Goal: Task Accomplishment & Management: Use online tool/utility

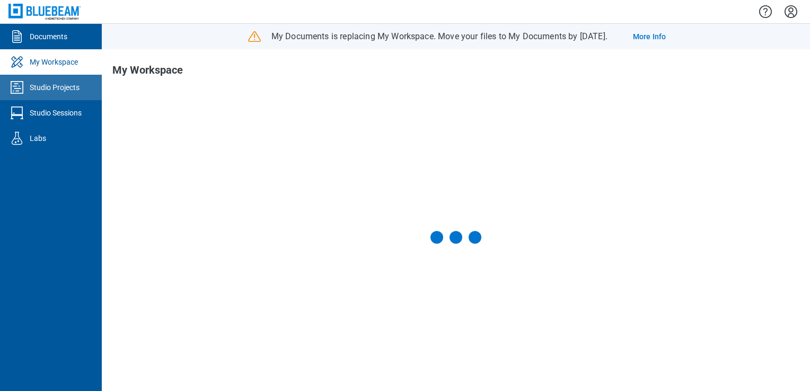
click at [70, 94] on link "Studio Projects" at bounding box center [51, 87] width 102 height 25
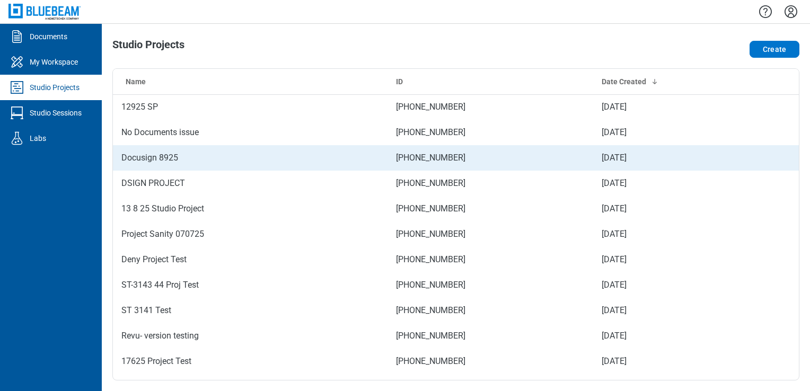
click at [270, 157] on td "Docusign 8925" at bounding box center [250, 157] width 275 height 25
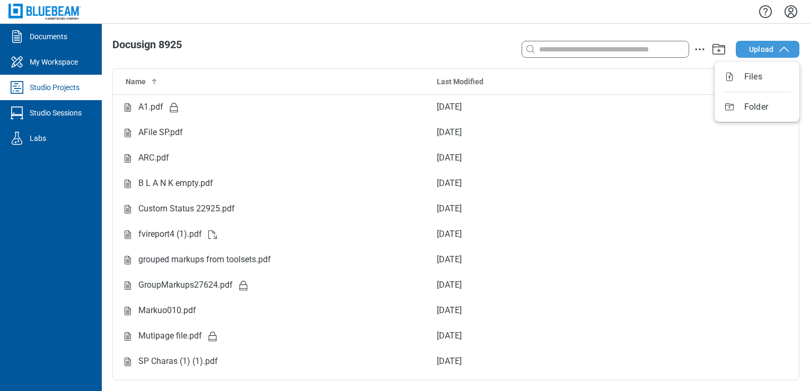
click at [775, 48] on button "Upload" at bounding box center [768, 49] width 64 height 17
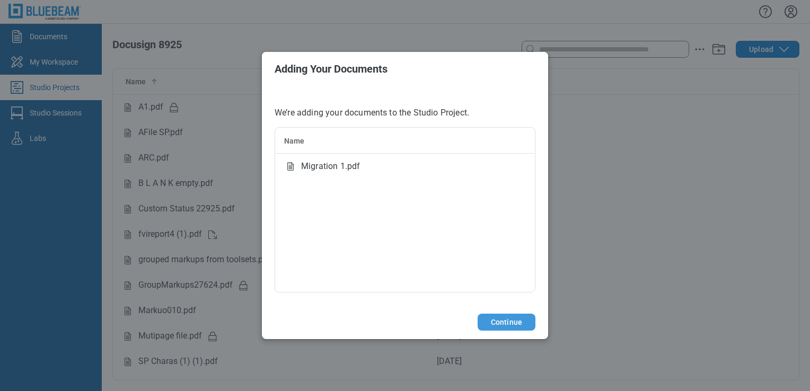
click at [513, 320] on button "Continue" at bounding box center [507, 322] width 58 height 17
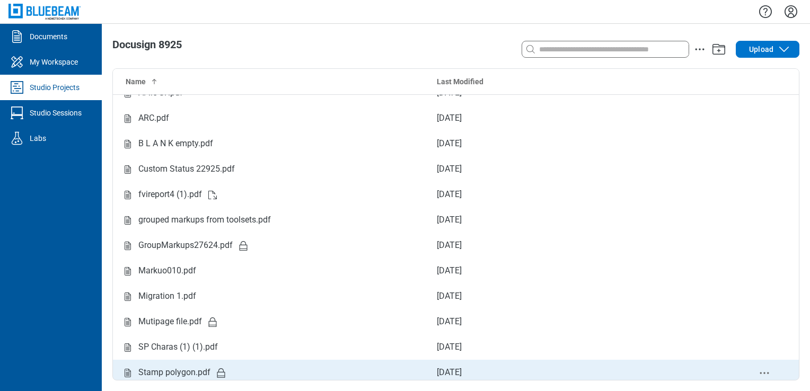
scroll to position [45, 0]
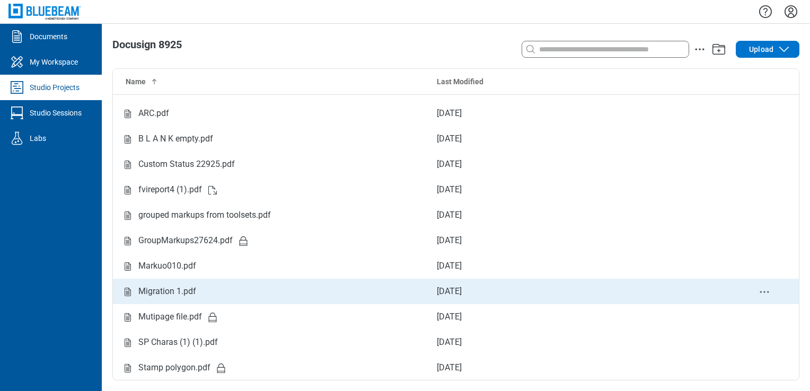
click at [236, 288] on div "Migration 1.pdf" at bounding box center [270, 291] width 298 height 13
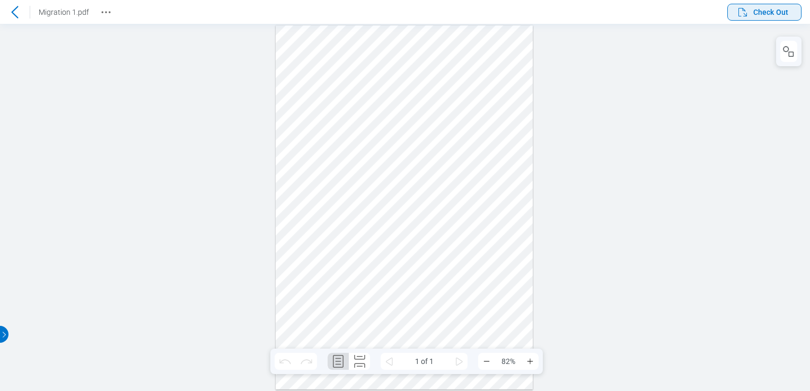
click at [775, 10] on span "Check Out" at bounding box center [770, 12] width 35 height 11
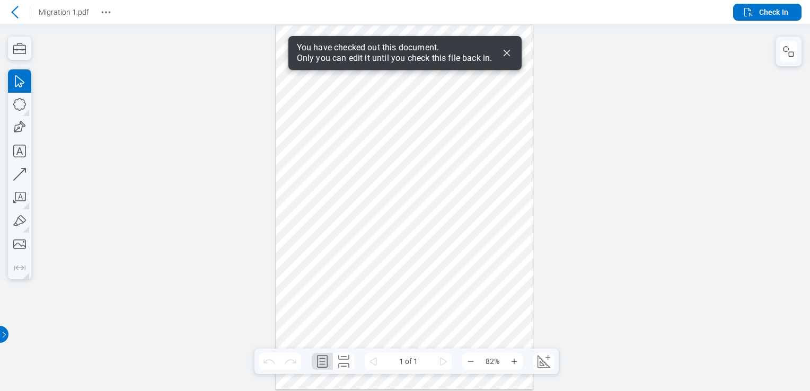
click at [507, 52] on icon "Dismiss" at bounding box center [507, 53] width 6 height 6
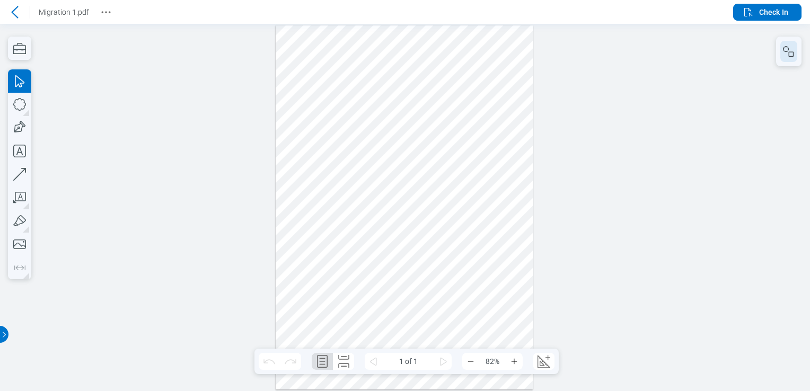
click at [793, 50] on icon "button" at bounding box center [789, 51] width 13 height 13
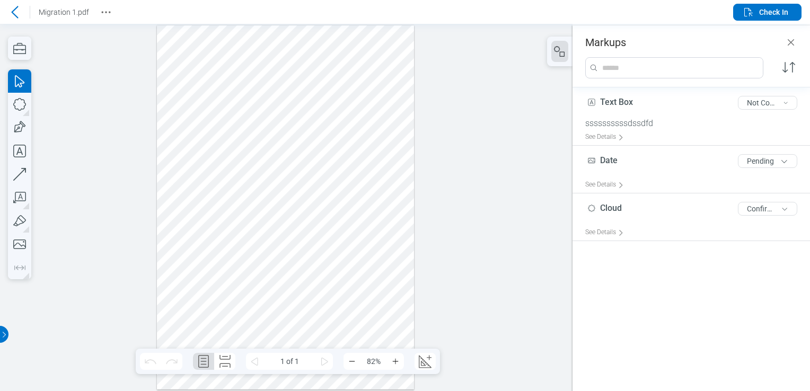
click at [293, 42] on div at bounding box center [286, 207] width 258 height 364
click at [293, 46] on div at bounding box center [286, 207] width 258 height 364
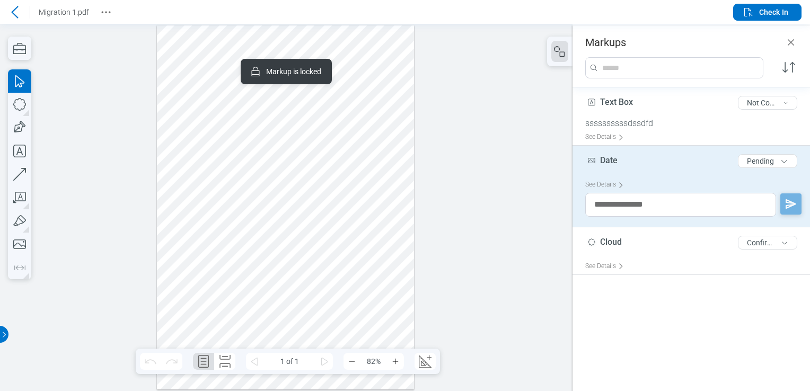
click at [373, 35] on div at bounding box center [286, 207] width 258 height 364
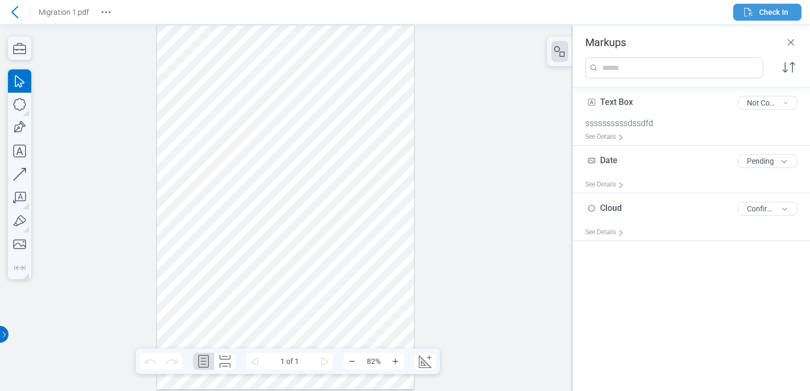
click at [789, 16] on button "Check In" at bounding box center [767, 12] width 68 height 17
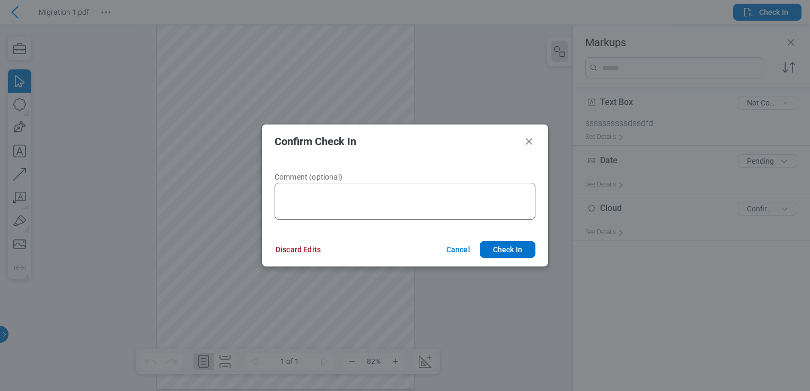
click at [301, 250] on button "Discard Edits" at bounding box center [298, 249] width 71 height 17
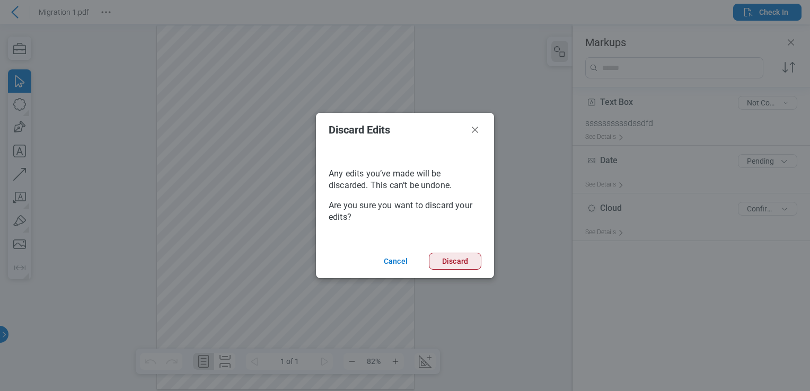
click at [446, 264] on button "Discard" at bounding box center [455, 261] width 52 height 17
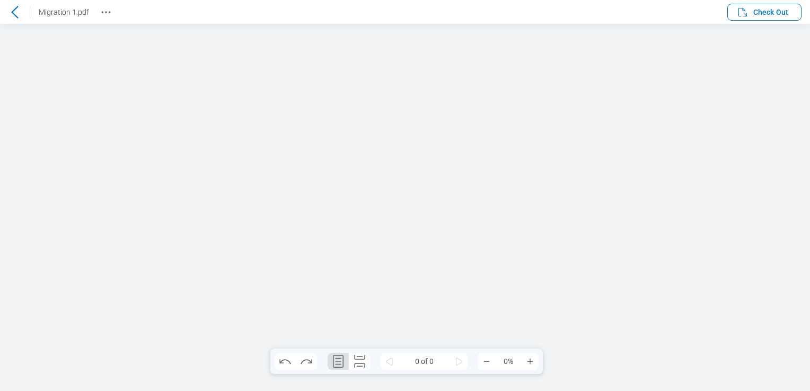
click at [16, 10] on icon at bounding box center [14, 12] width 13 height 13
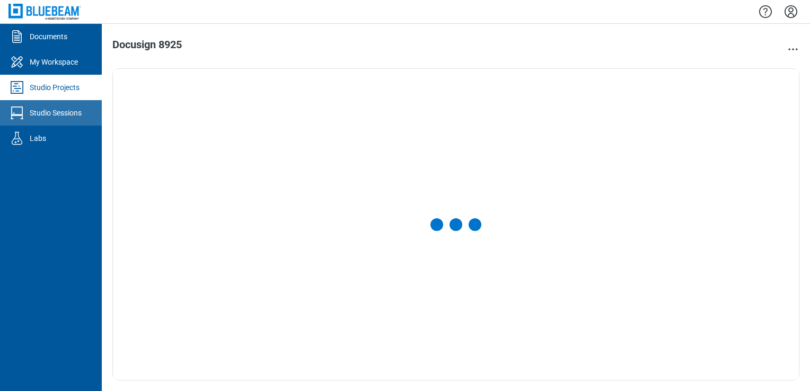
click at [74, 113] on div "Studio Sessions" at bounding box center [56, 113] width 52 height 11
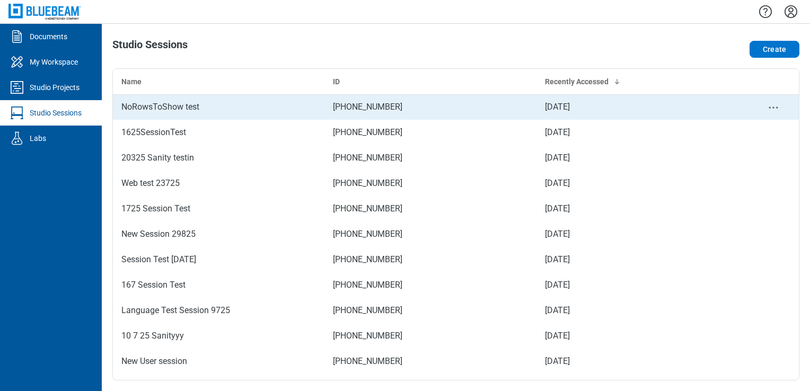
click at [265, 103] on div "NoRowsToShow test" at bounding box center [218, 107] width 195 height 13
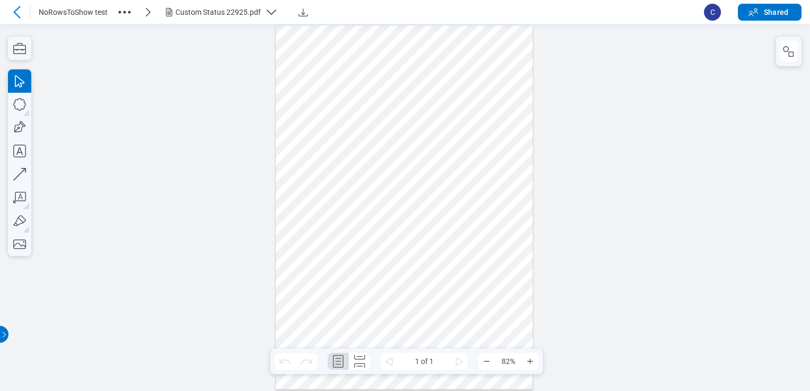
click at [301, 37] on div at bounding box center [405, 207] width 258 height 364
click at [301, 53] on div at bounding box center [405, 207] width 258 height 364
click at [338, 43] on div at bounding box center [405, 207] width 258 height 364
click at [403, 49] on div at bounding box center [405, 207] width 258 height 364
click at [411, 51] on div at bounding box center [405, 207] width 258 height 364
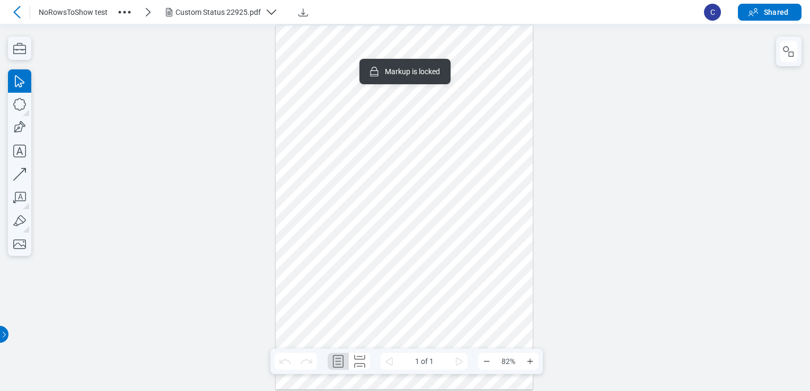
click at [477, 62] on div at bounding box center [405, 207] width 258 height 364
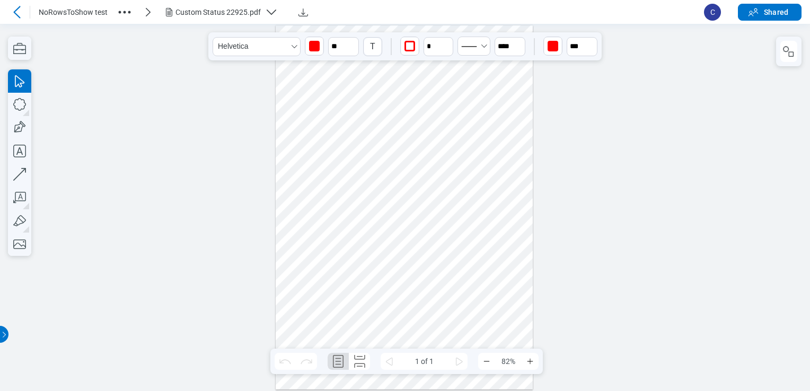
click at [320, 144] on div at bounding box center [405, 207] width 258 height 364
click at [113, 12] on div "NoRowsToShow test Custom Status 22925.pdf" at bounding box center [367, 12] width 657 height 18
click at [119, 14] on icon "button" at bounding box center [124, 12] width 17 height 17
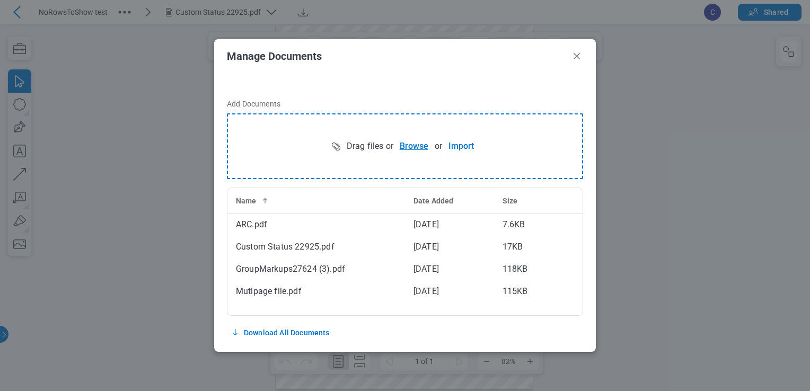
click at [409, 147] on button "Browse" at bounding box center [413, 146] width 41 height 21
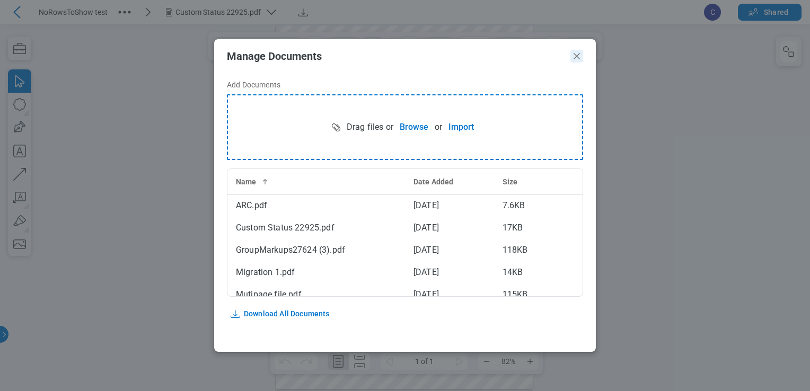
click at [581, 59] on icon "Close" at bounding box center [576, 56] width 13 height 13
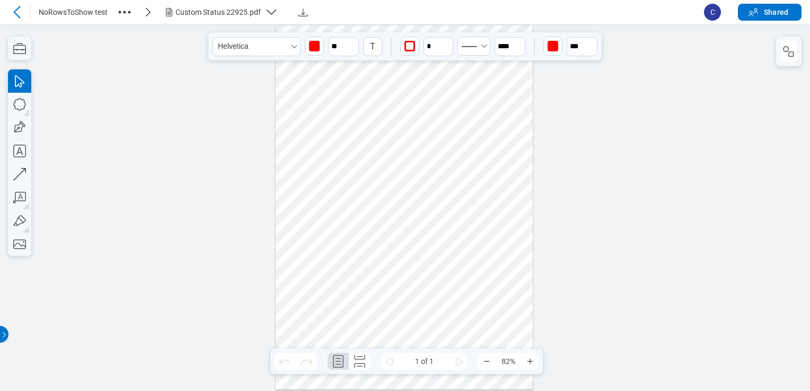
click at [328, 200] on div at bounding box center [405, 207] width 258 height 364
